Goal: Information Seeking & Learning: Compare options

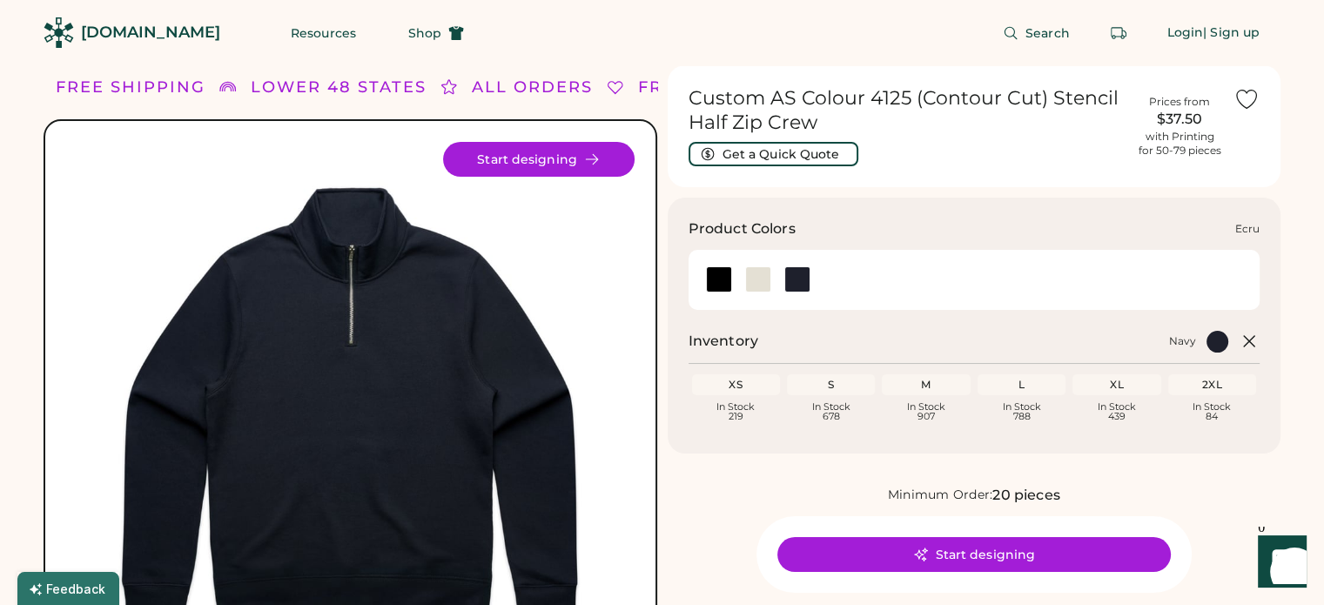
click at [765, 281] on div at bounding box center [758, 279] width 26 height 26
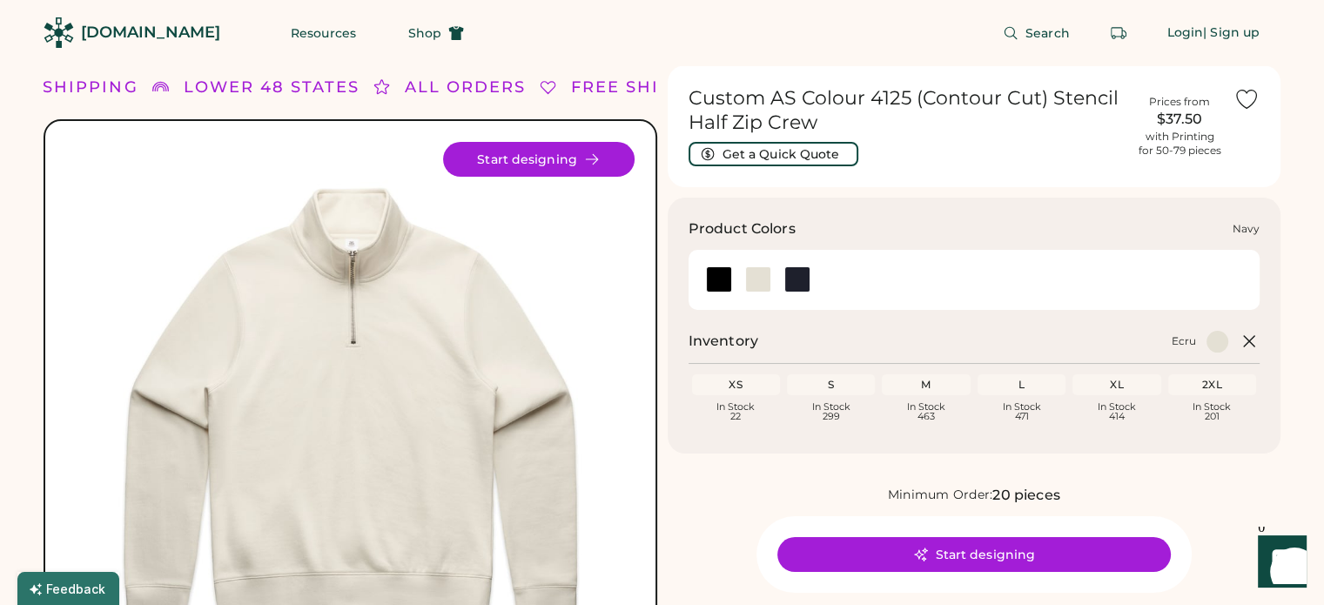
click at [794, 277] on div at bounding box center [797, 279] width 26 height 26
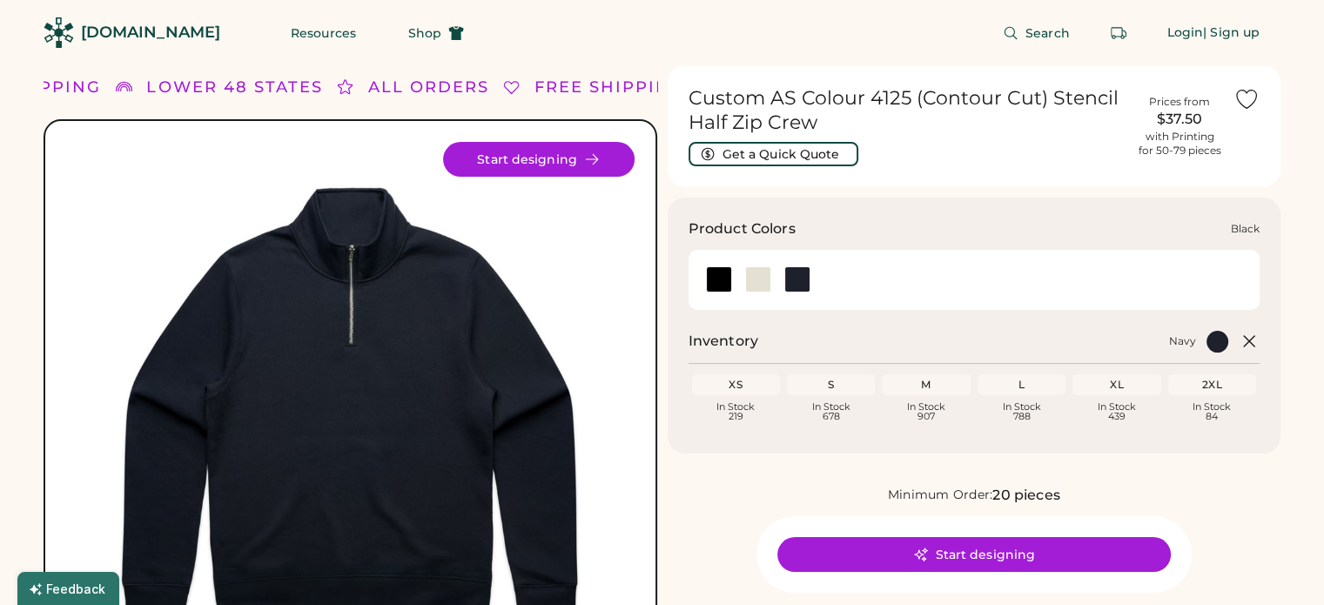
click at [707, 279] on div at bounding box center [719, 279] width 26 height 26
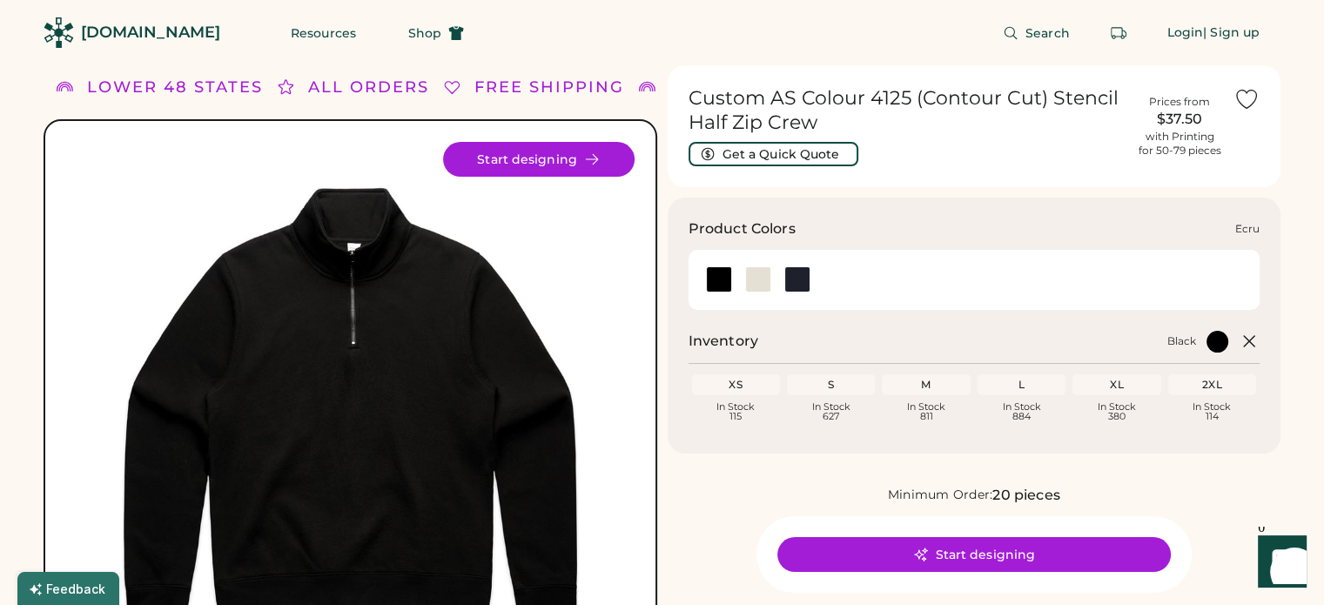
click at [758, 278] on div at bounding box center [758, 279] width 26 height 26
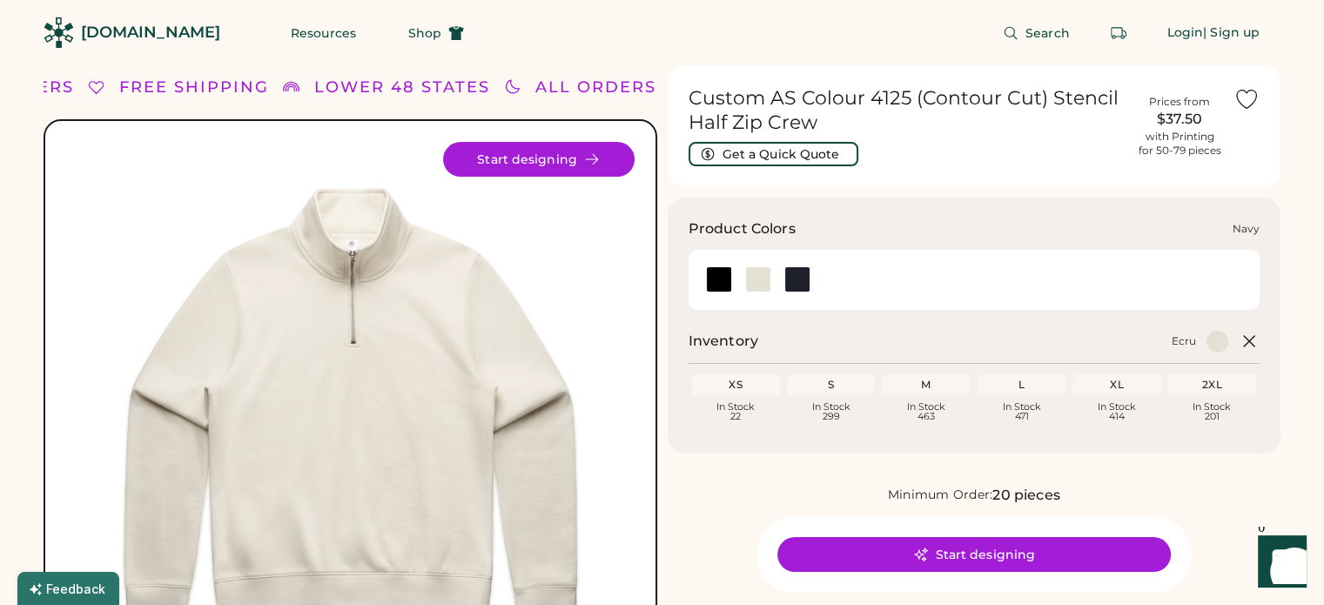
click at [782, 285] on div at bounding box center [796, 279] width 39 height 26
click at [794, 285] on div at bounding box center [797, 279] width 26 height 26
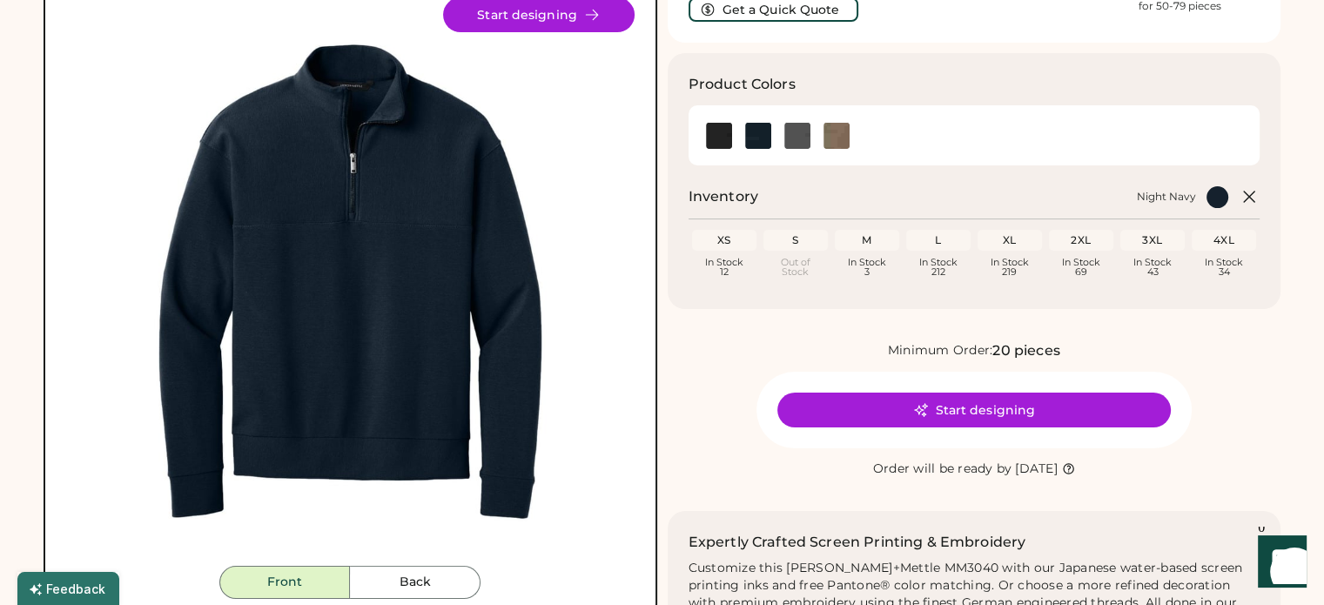
scroll to position [174, 0]
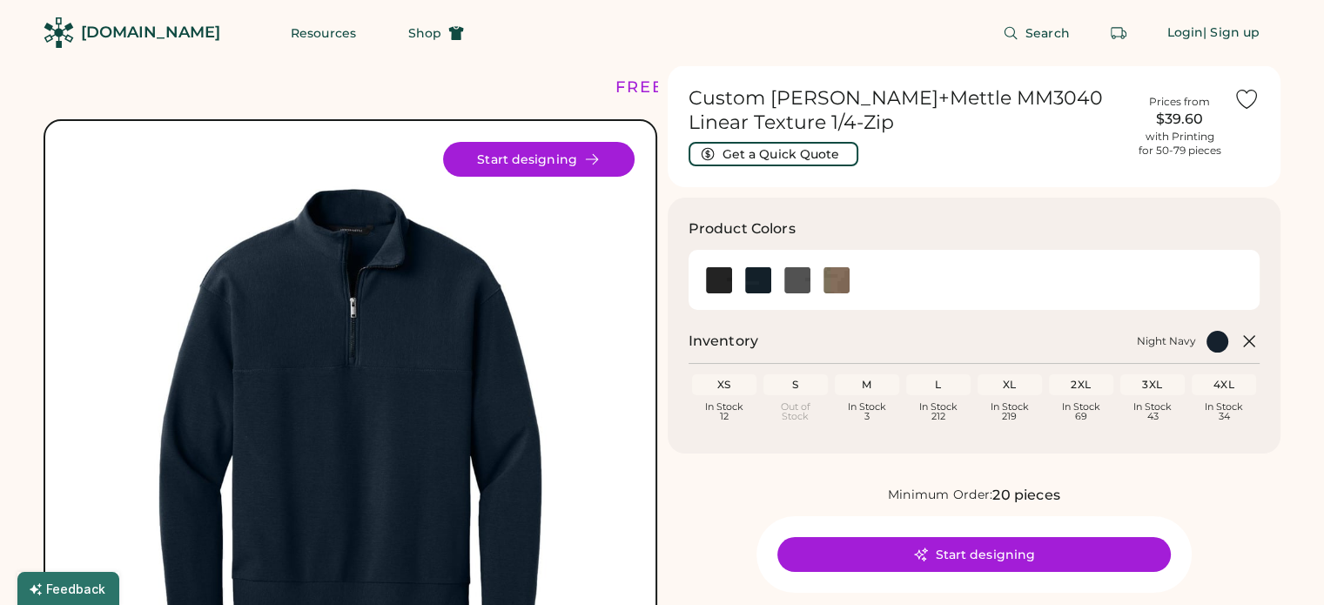
scroll to position [174, 0]
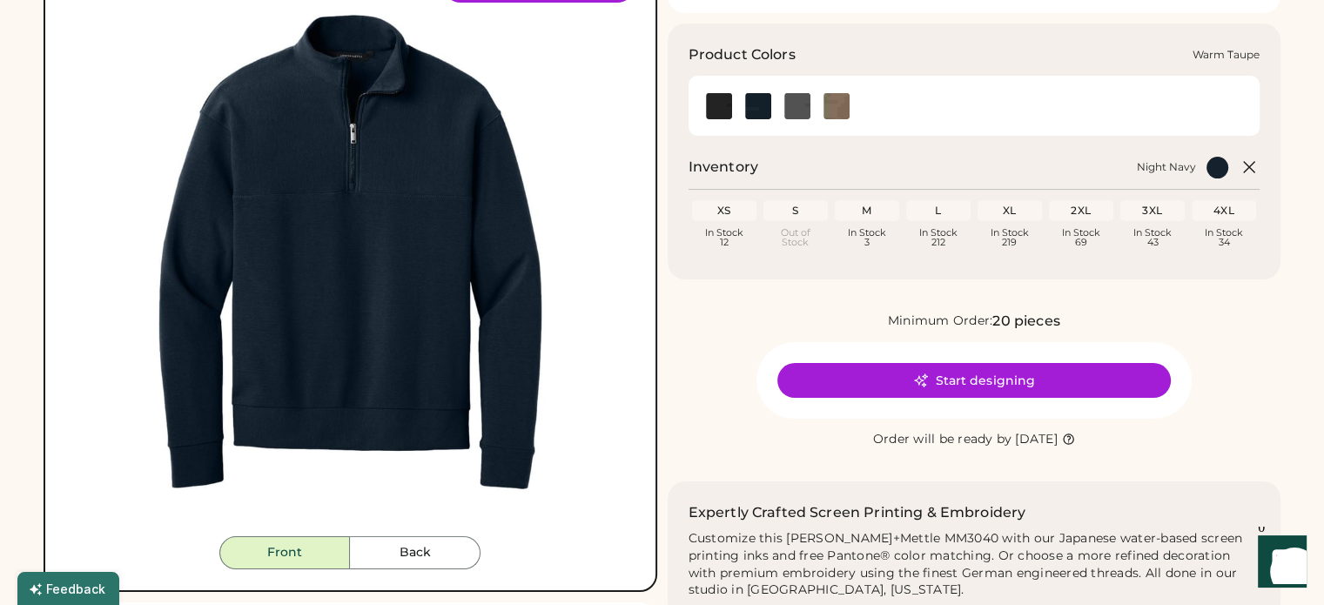
click at [843, 106] on img at bounding box center [836, 106] width 26 height 26
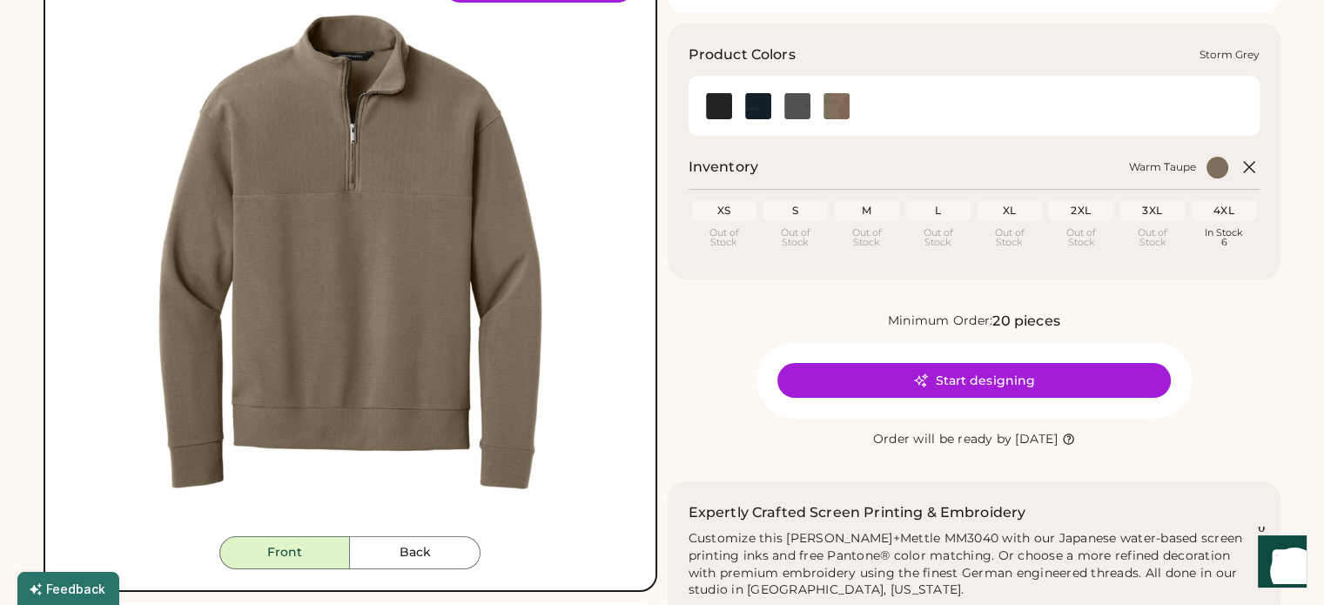
click at [790, 106] on img at bounding box center [797, 106] width 26 height 26
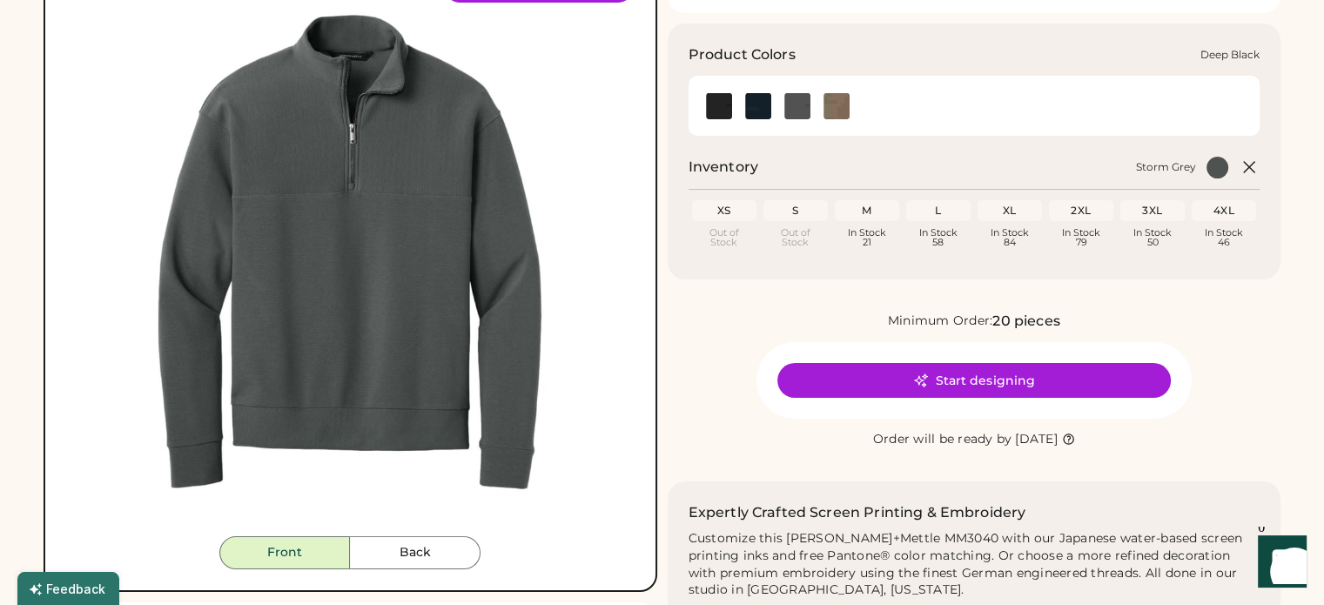
click at [717, 110] on img at bounding box center [719, 106] width 26 height 26
